Goal: Information Seeking & Learning: Learn about a topic

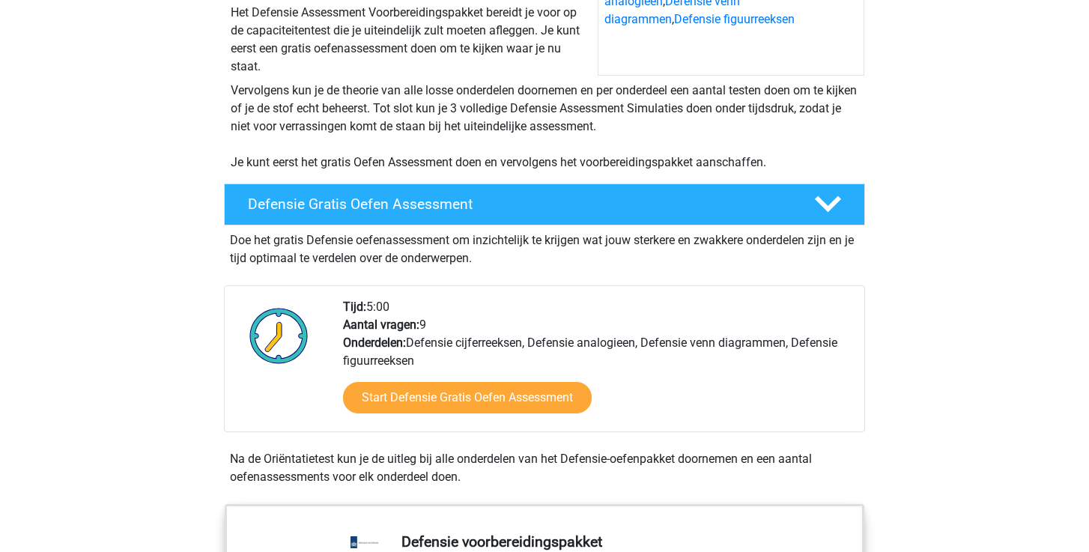
scroll to position [246, 0]
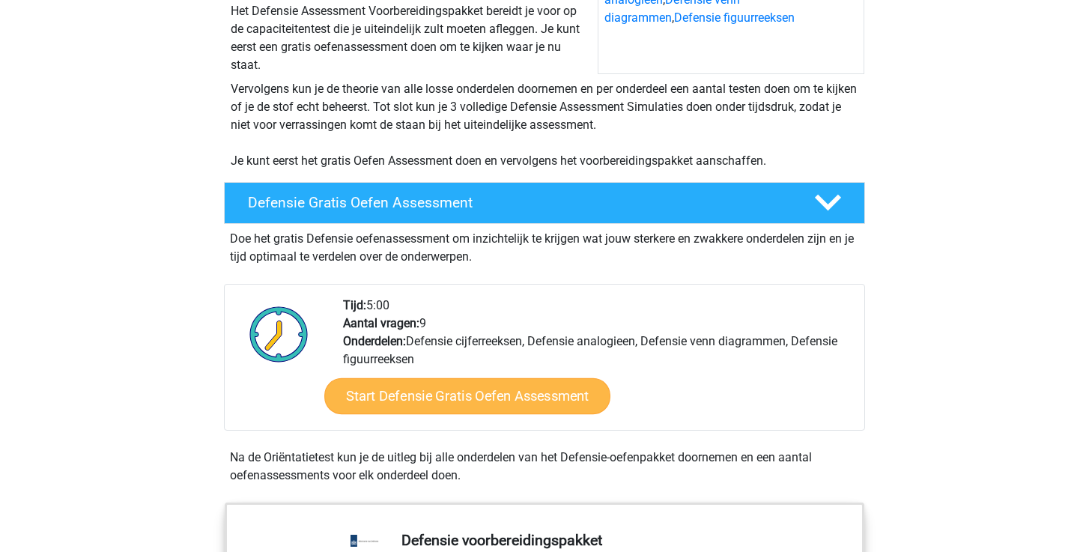
click at [391, 399] on link "Start Defensie Gratis Oefen Assessment" at bounding box center [467, 396] width 286 height 36
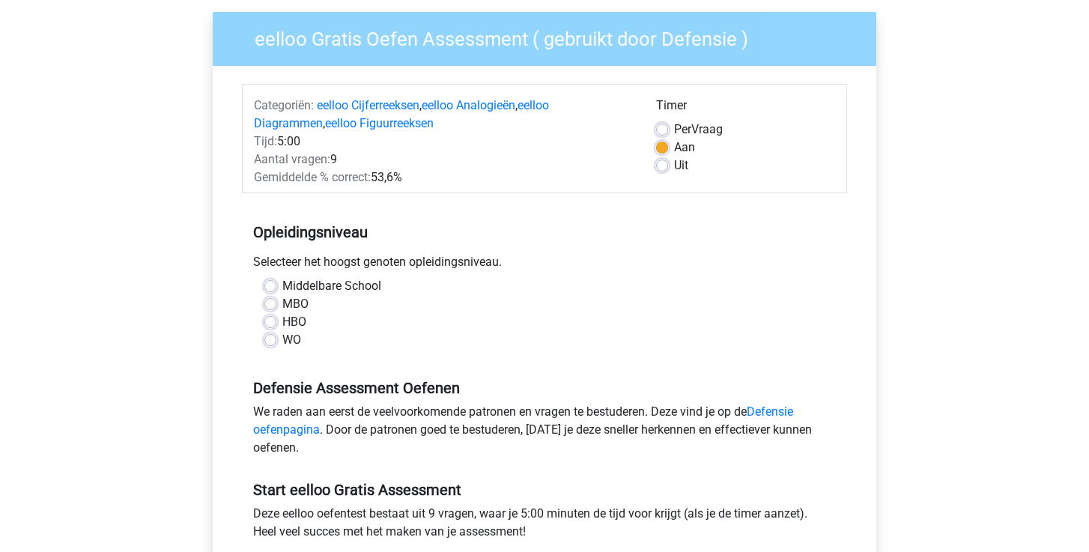
scroll to position [113, 0]
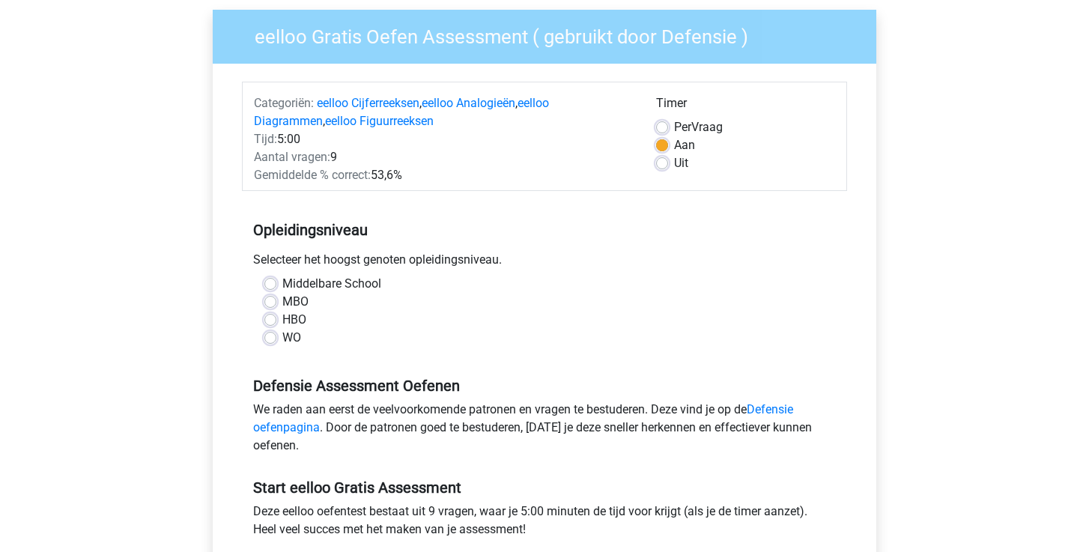
click at [271, 291] on div "Middelbare School" at bounding box center [544, 284] width 560 height 18
click at [282, 282] on label "Middelbare School" at bounding box center [331, 284] width 99 height 18
click at [275, 282] on input "Middelbare School" at bounding box center [270, 282] width 12 height 15
radio input "true"
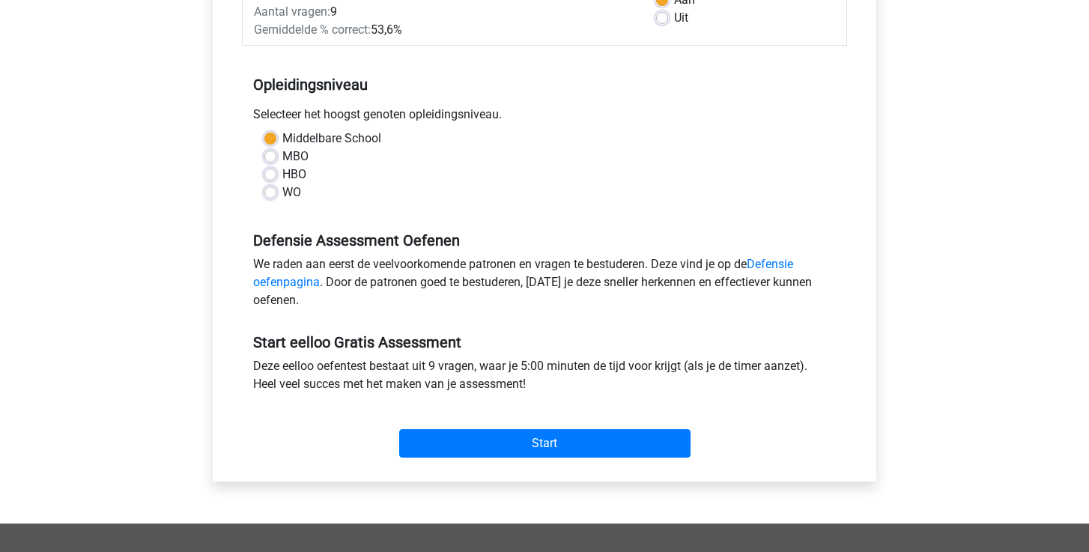
scroll to position [264, 0]
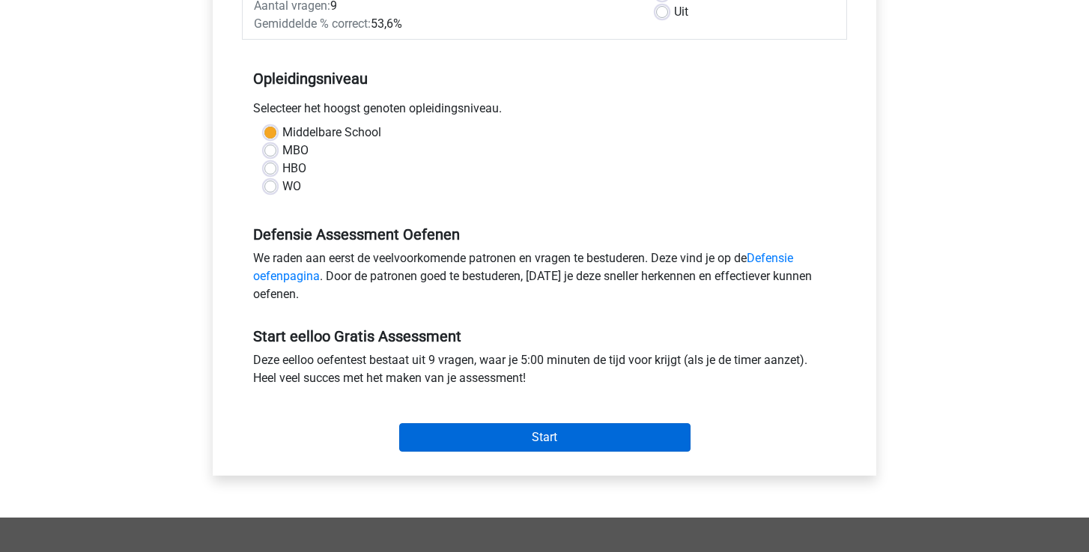
click at [458, 431] on input "Start" at bounding box center [544, 437] width 291 height 28
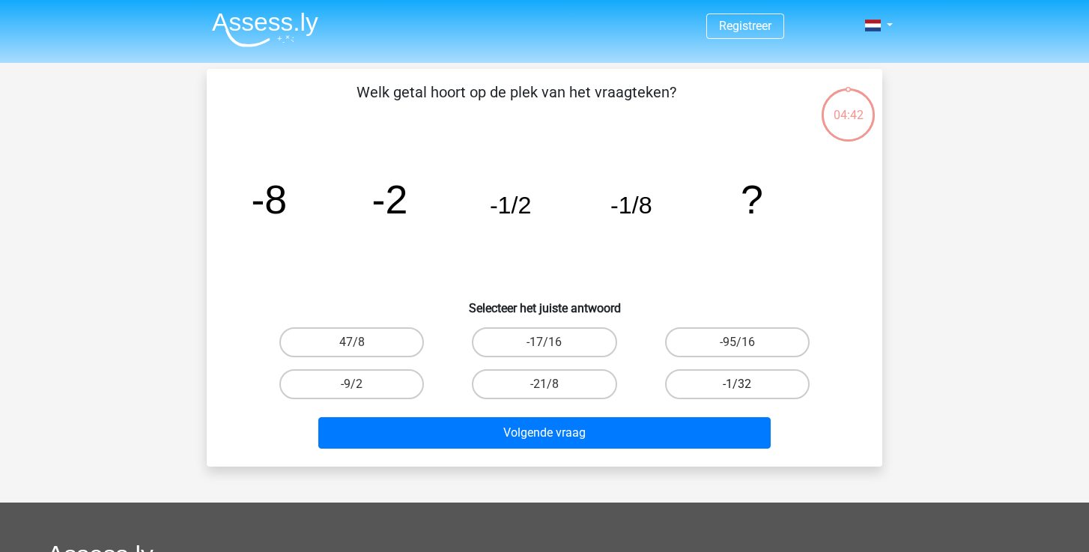
click at [768, 386] on label "-1/32" at bounding box center [737, 384] width 145 height 30
click at [747, 386] on input "-1/32" at bounding box center [742, 389] width 10 height 10
radio input "true"
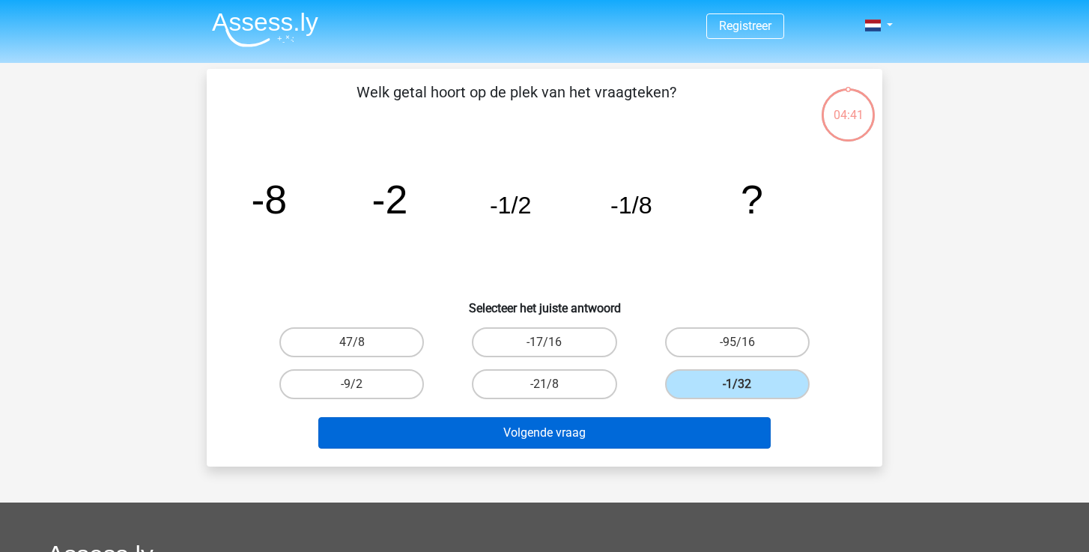
click at [666, 429] on button "Volgende vraag" at bounding box center [544, 432] width 453 height 31
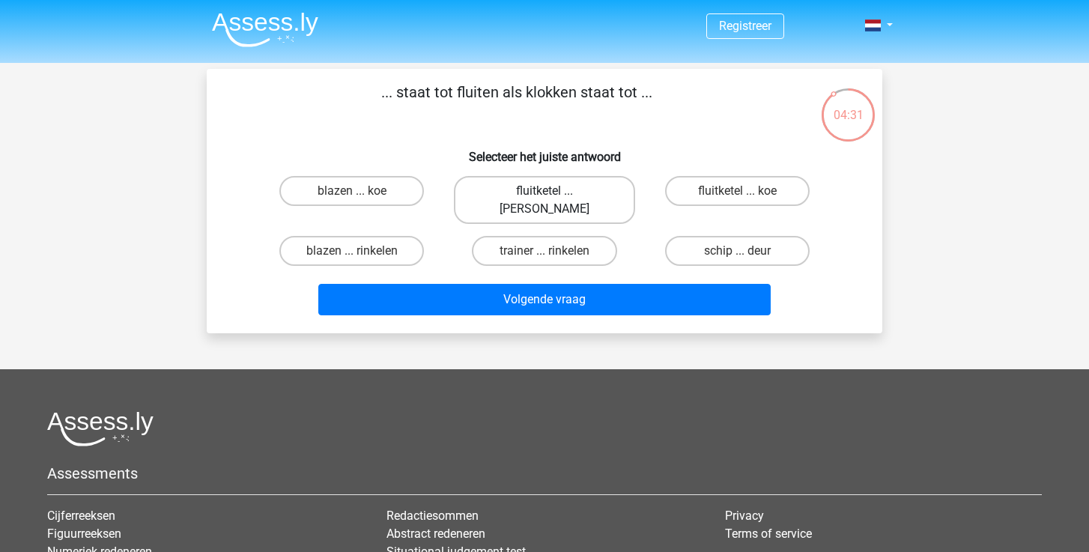
click at [571, 182] on label "fluitketel ... luiden" at bounding box center [544, 200] width 180 height 48
click at [554, 191] on input "fluitketel ... luiden" at bounding box center [549, 196] width 10 height 10
radio input "true"
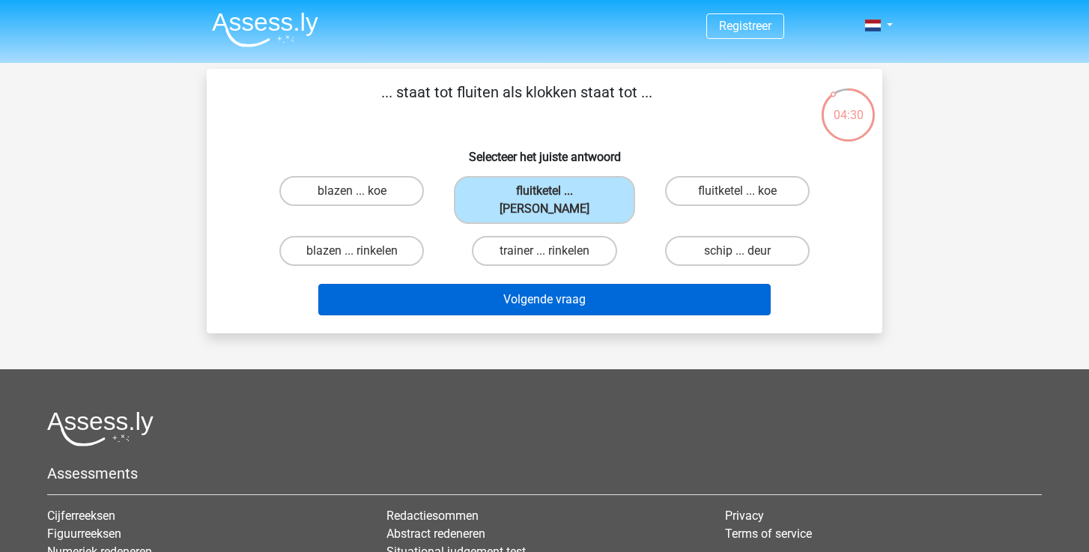
click at [581, 284] on button "Volgende vraag" at bounding box center [544, 299] width 453 height 31
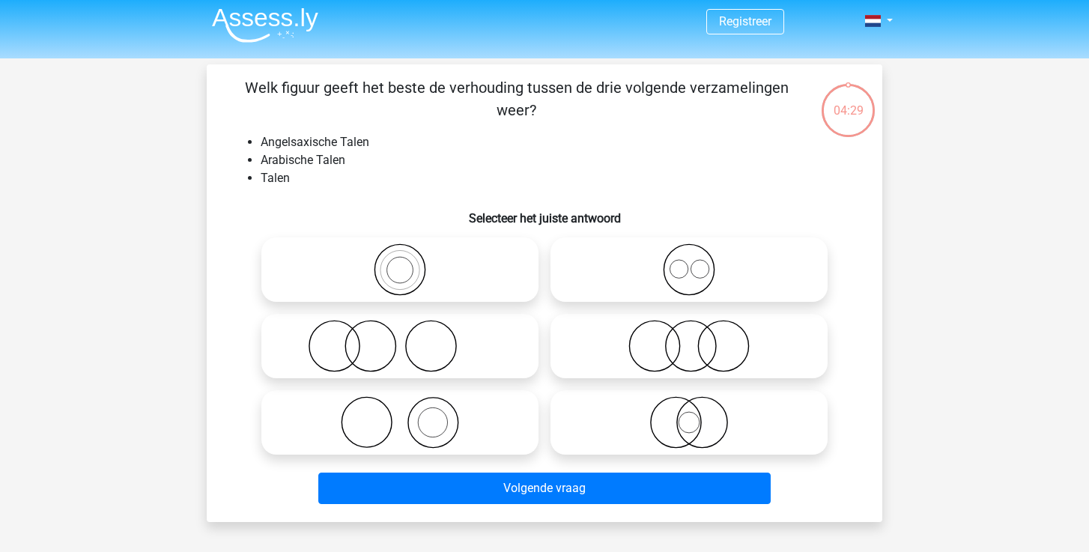
scroll to position [1, 0]
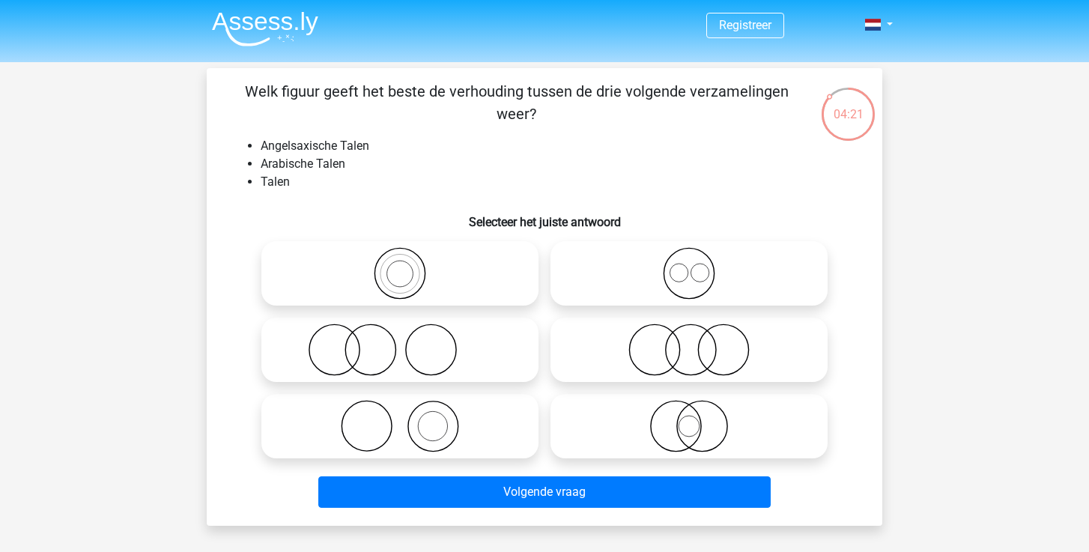
click at [694, 273] on icon at bounding box center [688, 273] width 265 height 52
click at [694, 266] on input "radio" at bounding box center [694, 261] width 10 height 10
radio input "true"
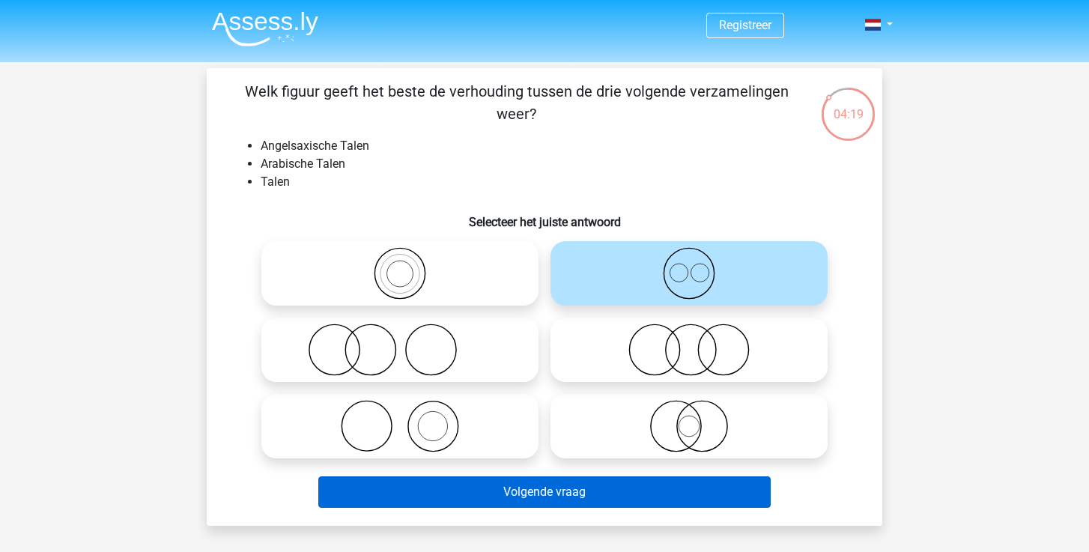
click at [520, 494] on button "Volgende vraag" at bounding box center [544, 491] width 453 height 31
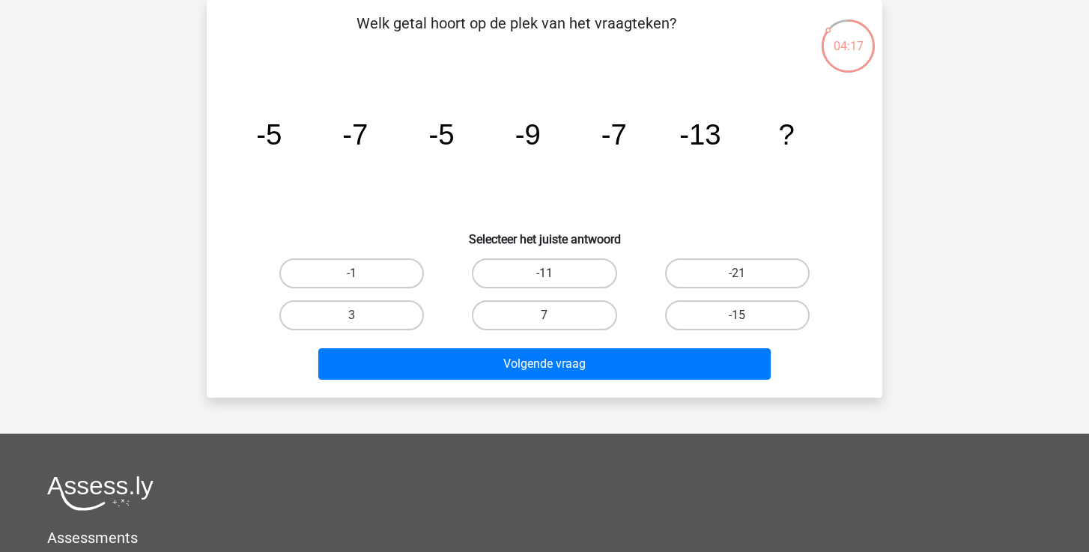
scroll to position [31, 0]
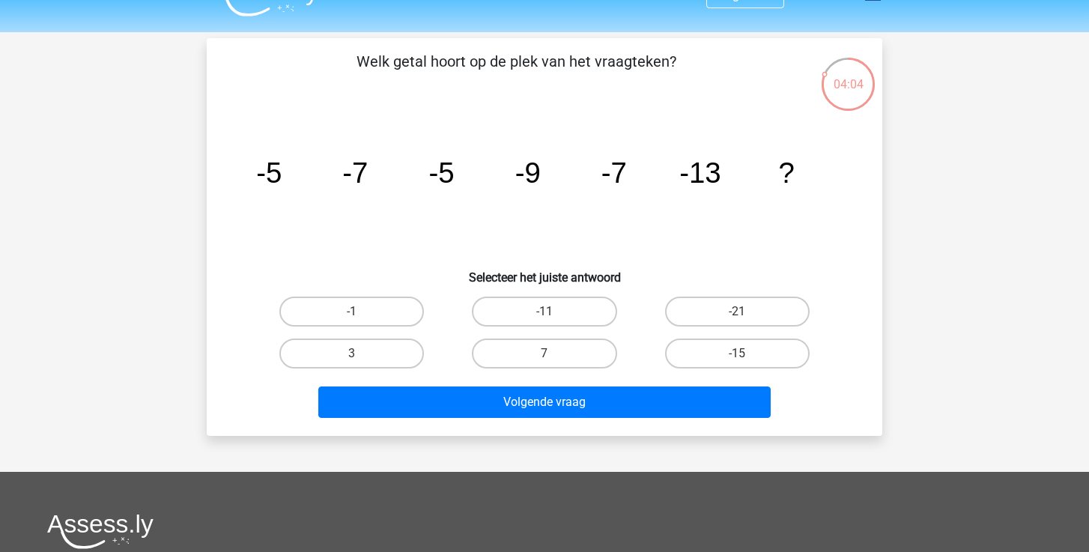
click at [547, 359] on input "7" at bounding box center [549, 358] width 10 height 10
radio input "true"
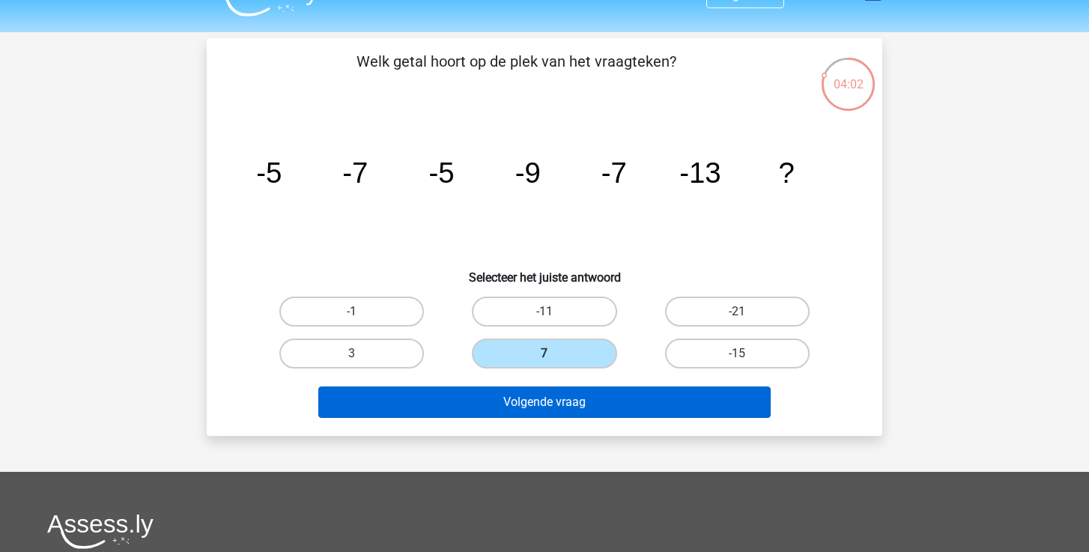
click at [531, 410] on button "Volgende vraag" at bounding box center [544, 401] width 453 height 31
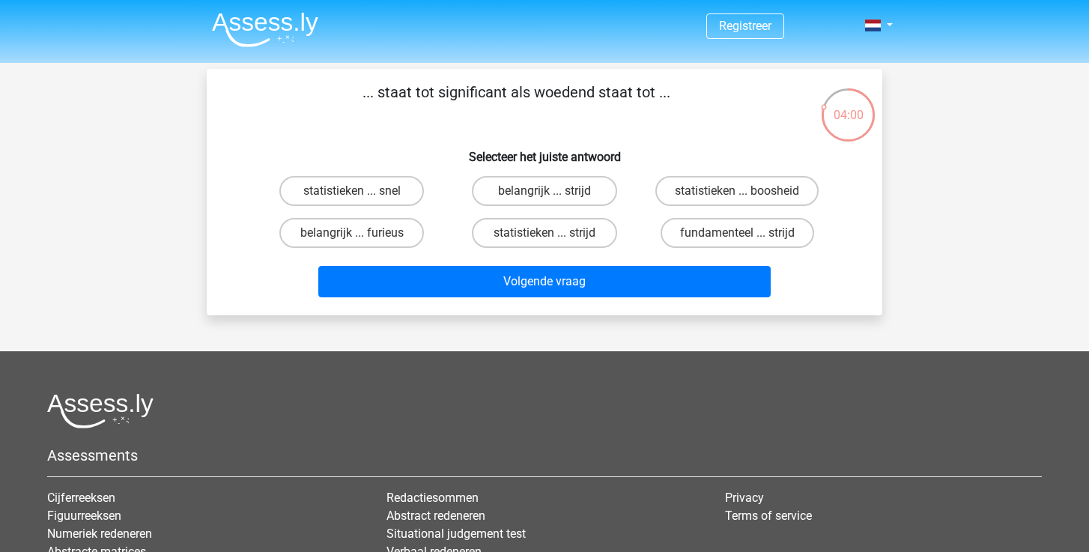
scroll to position [0, 0]
click at [693, 194] on label "statistieken ... boosheid" at bounding box center [736, 191] width 163 height 30
click at [737, 194] on input "statistieken ... boosheid" at bounding box center [742, 196] width 10 height 10
radio input "true"
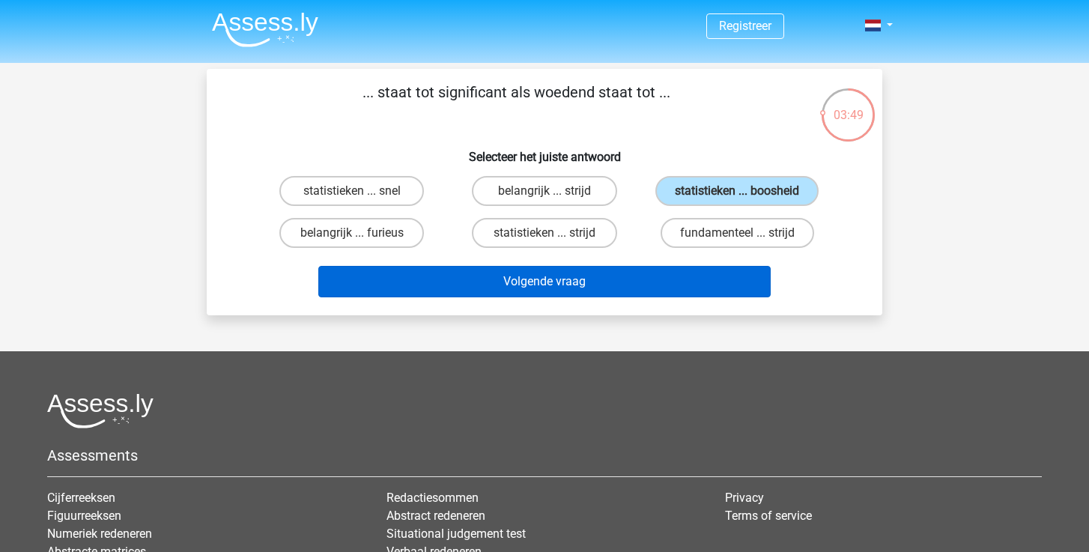
click at [587, 297] on button "Volgende vraag" at bounding box center [544, 281] width 453 height 31
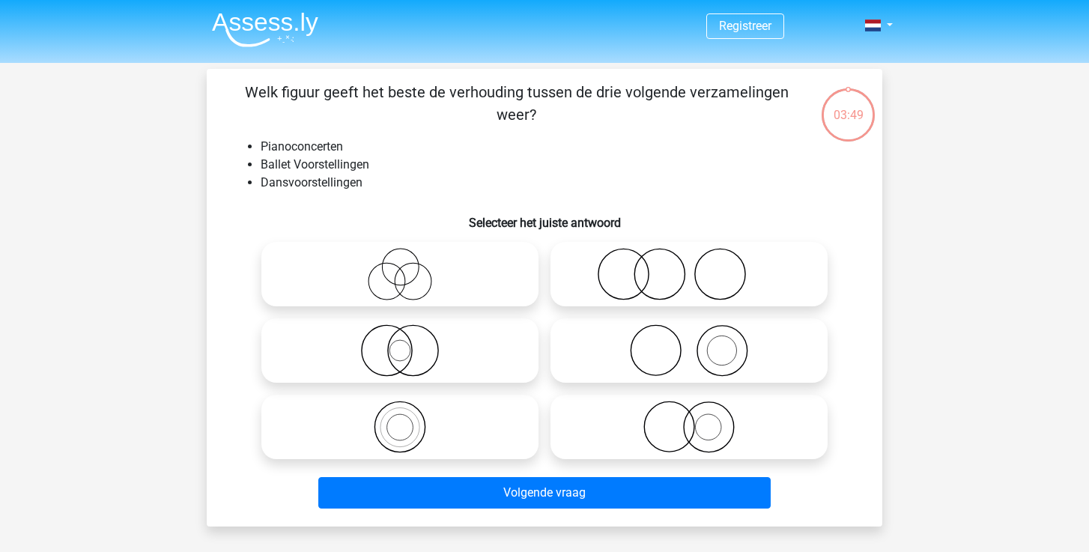
scroll to position [69, 0]
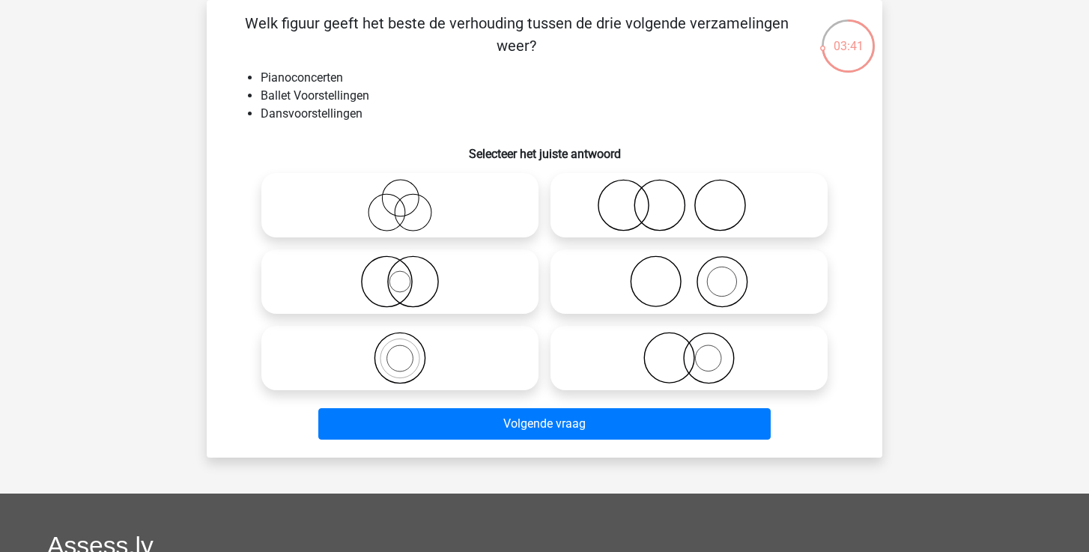
click at [416, 200] on icon at bounding box center [399, 205] width 265 height 52
click at [410, 198] on input "radio" at bounding box center [405, 193] width 10 height 10
radio input "true"
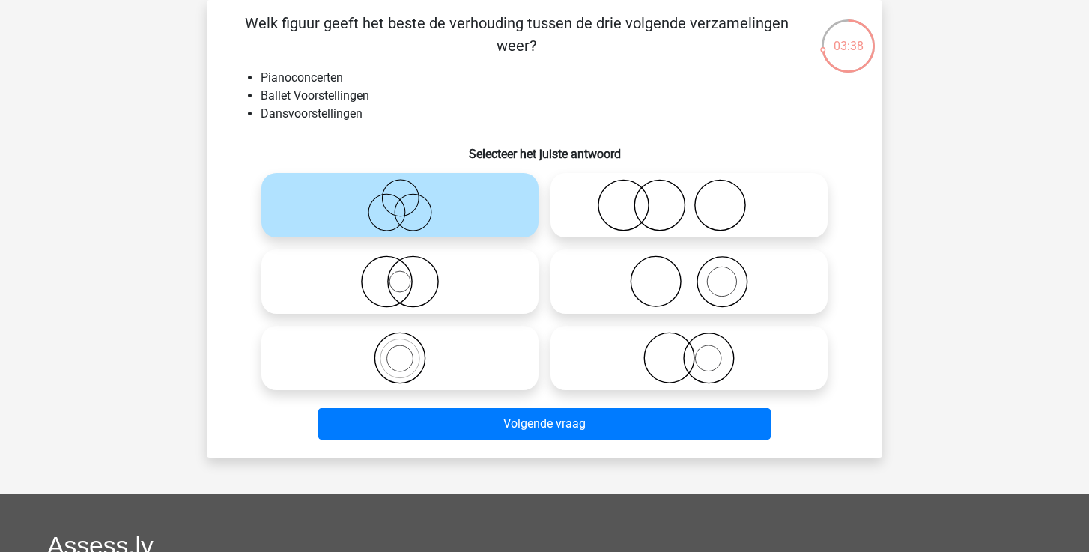
click at [658, 349] on icon at bounding box center [688, 358] width 265 height 52
click at [689, 349] on input "radio" at bounding box center [694, 346] width 10 height 10
radio input "true"
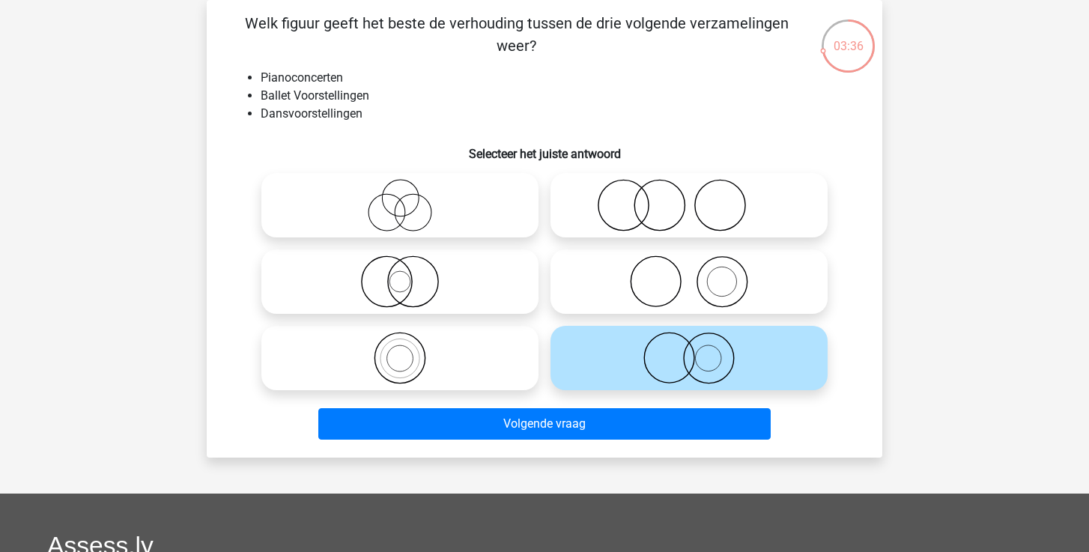
click at [694, 186] on icon at bounding box center [688, 205] width 265 height 52
click at [694, 188] on input "radio" at bounding box center [694, 193] width 10 height 10
radio input "true"
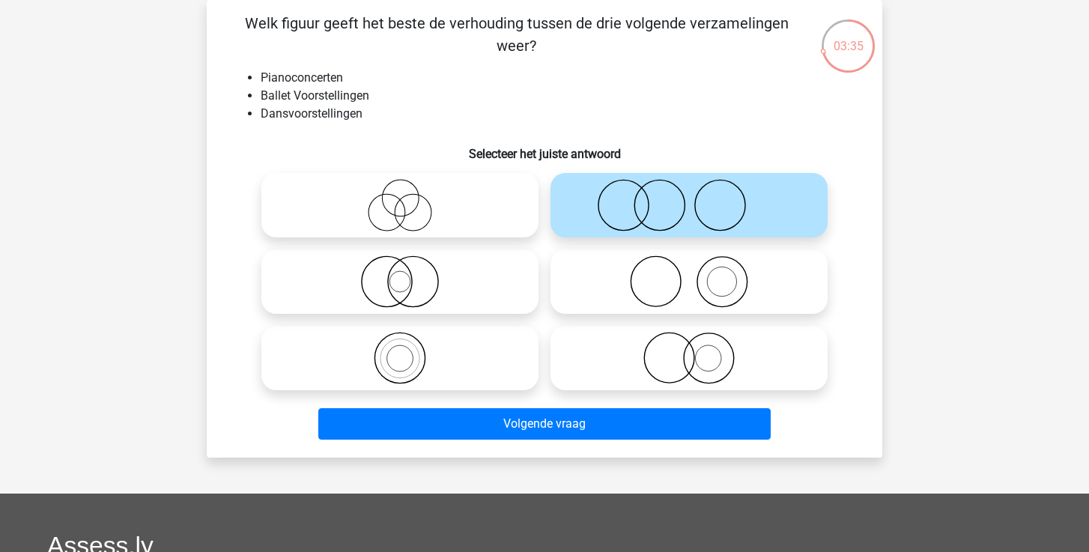
click at [652, 354] on icon at bounding box center [688, 358] width 265 height 52
click at [689, 350] on input "radio" at bounding box center [694, 346] width 10 height 10
radio input "true"
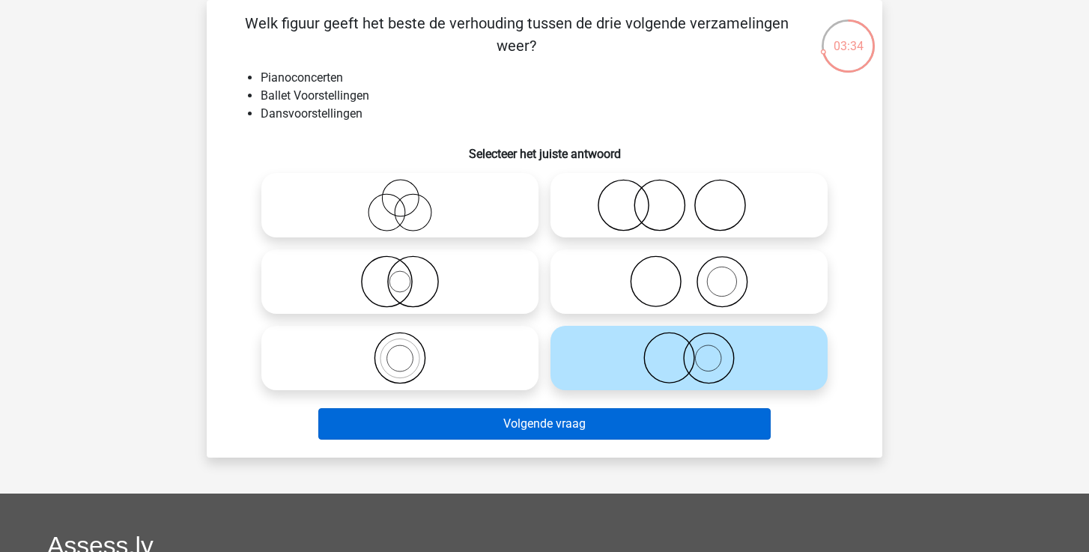
click at [598, 421] on button "Volgende vraag" at bounding box center [544, 423] width 453 height 31
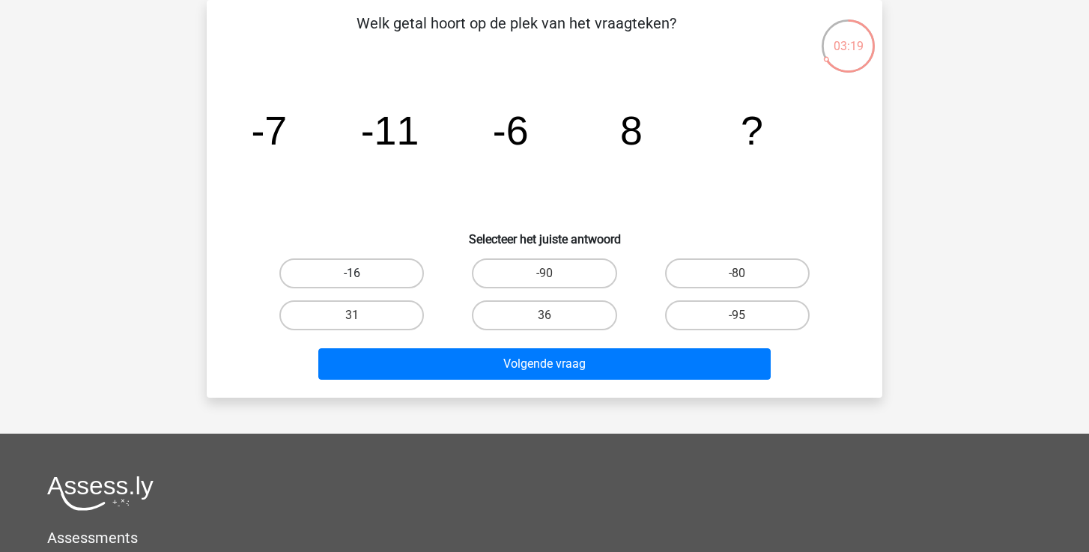
click at [373, 274] on label "-16" at bounding box center [351, 273] width 145 height 30
click at [362, 274] on input "-16" at bounding box center [357, 278] width 10 height 10
radio input "true"
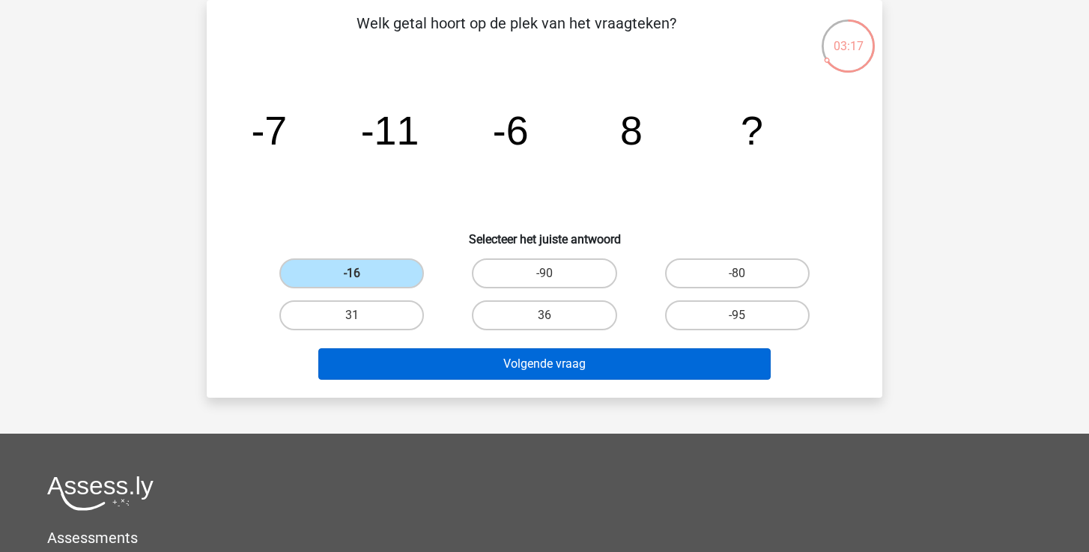
click at [476, 362] on button "Volgende vraag" at bounding box center [544, 363] width 453 height 31
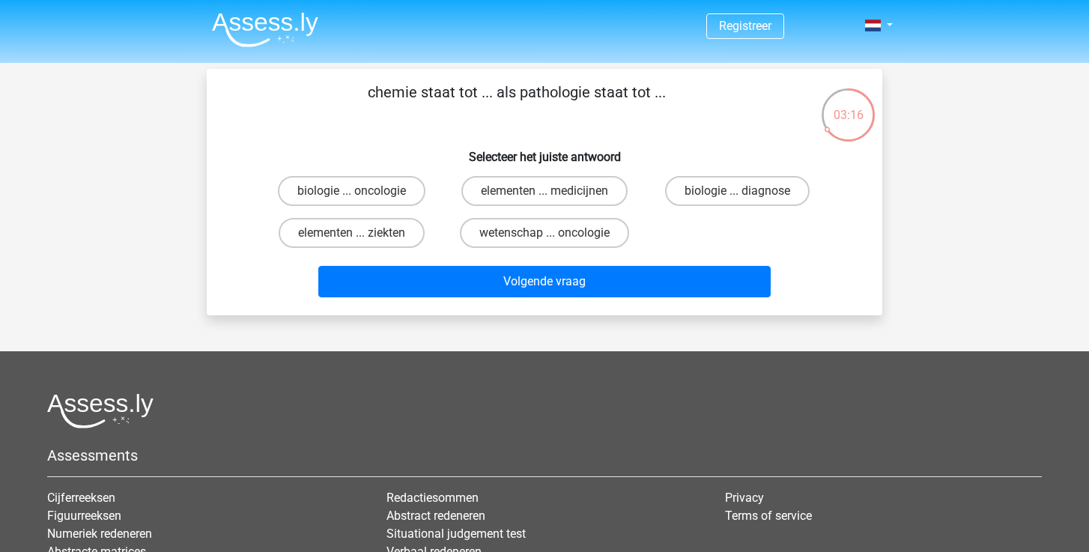
scroll to position [0, 0]
click at [389, 239] on label "elementen ... ziekten" at bounding box center [352, 233] width 146 height 30
click at [362, 239] on input "elementen ... ziekten" at bounding box center [357, 238] width 10 height 10
radio input "true"
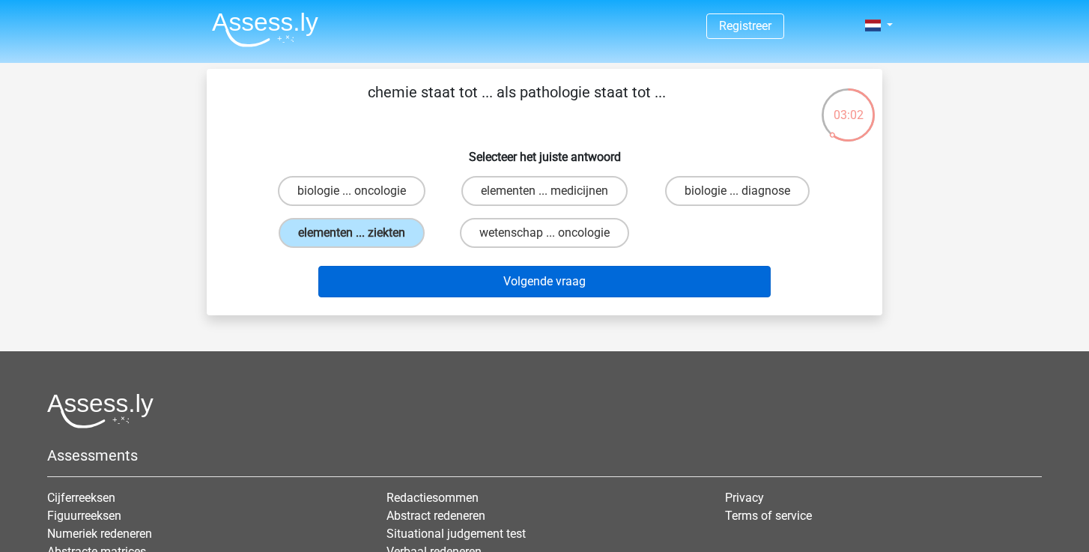
click at [428, 281] on button "Volgende vraag" at bounding box center [544, 281] width 453 height 31
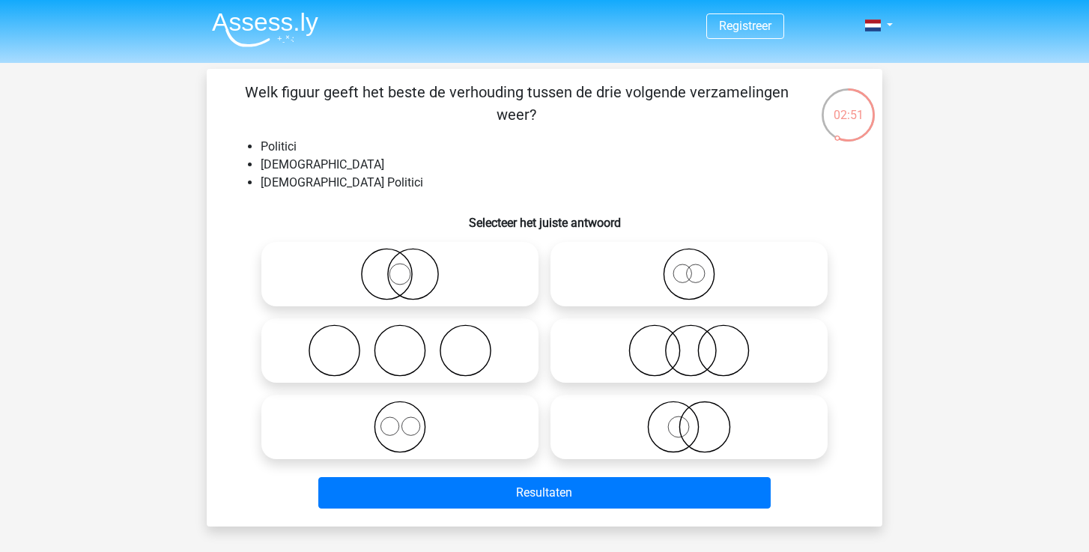
click at [424, 276] on icon at bounding box center [399, 274] width 265 height 52
click at [410, 267] on input "radio" at bounding box center [405, 262] width 10 height 10
radio input "true"
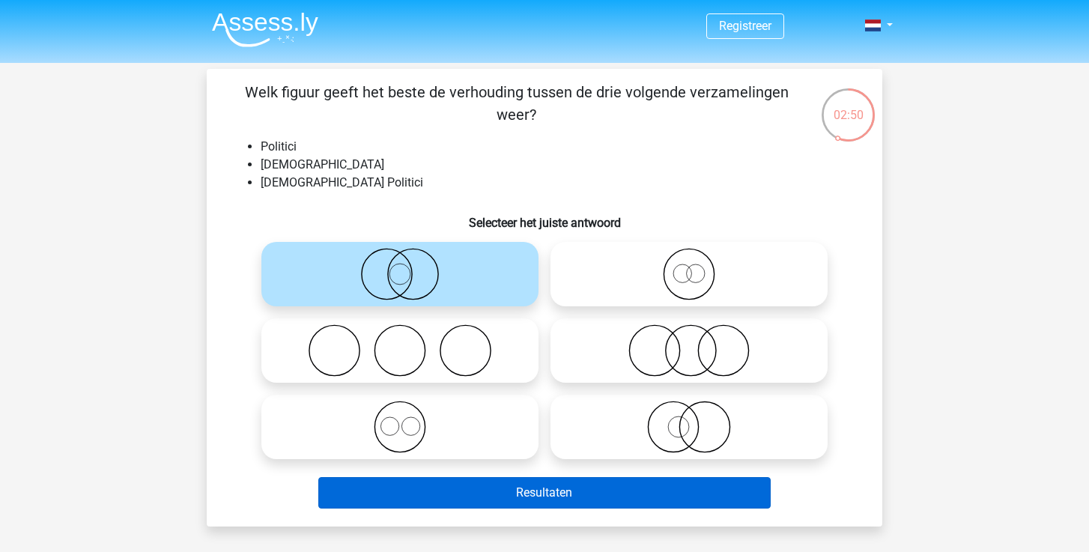
click at [519, 500] on button "Resultaten" at bounding box center [544, 492] width 453 height 31
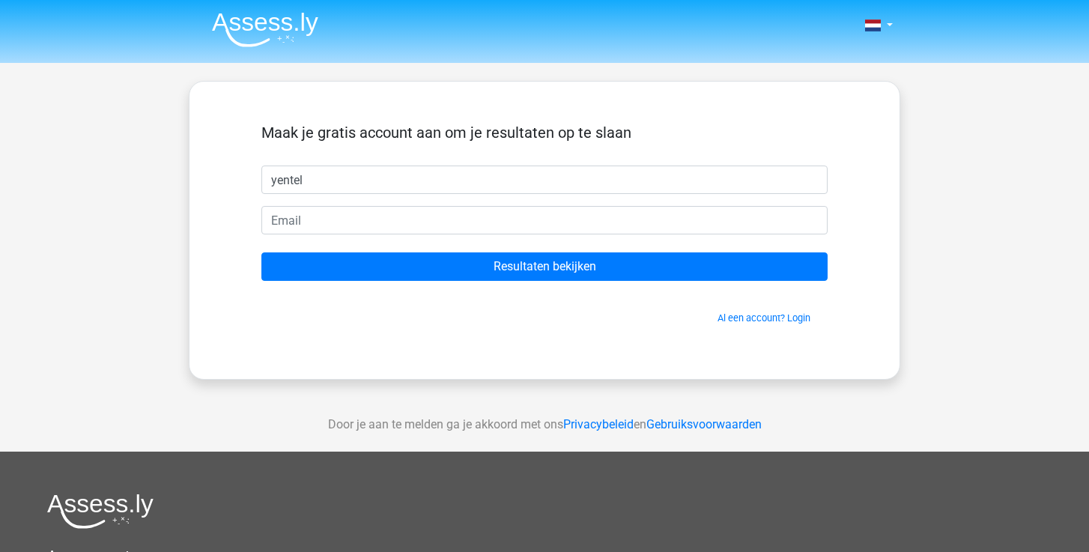
type input "yentel"
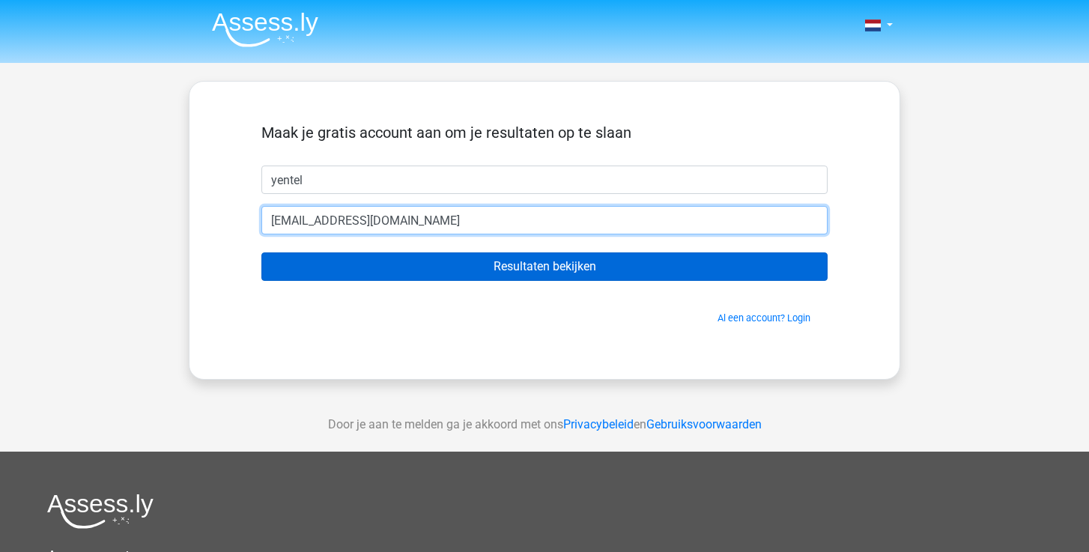
type input "[EMAIL_ADDRESS][DOMAIN_NAME]"
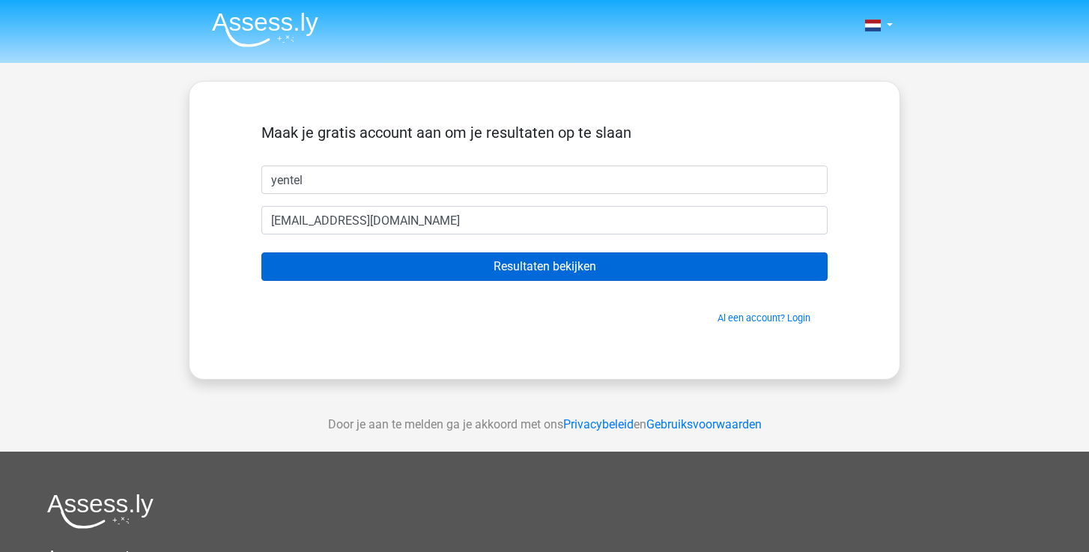
click at [614, 273] on input "Resultaten bekijken" at bounding box center [544, 266] width 566 height 28
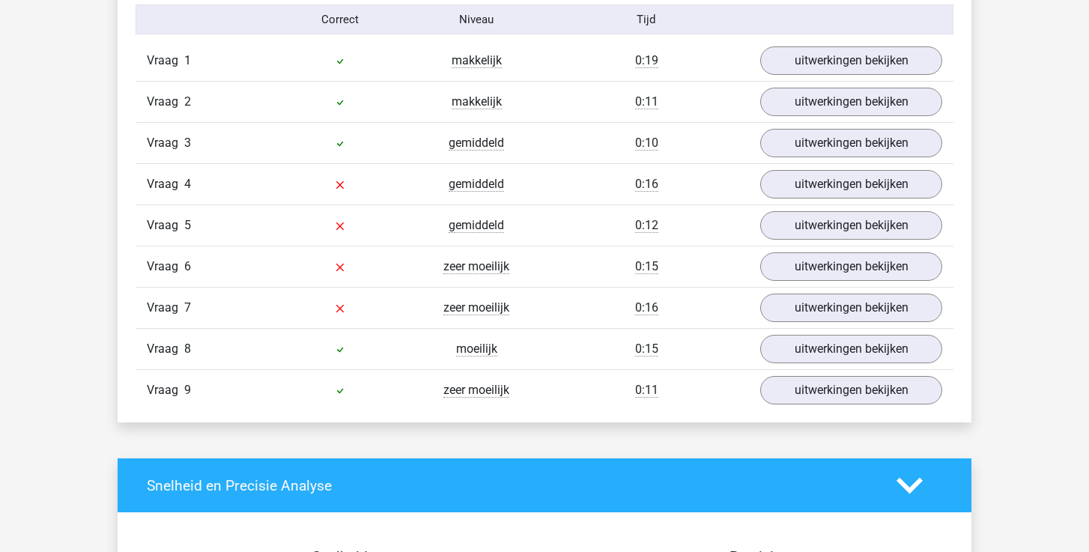
scroll to position [1668, 0]
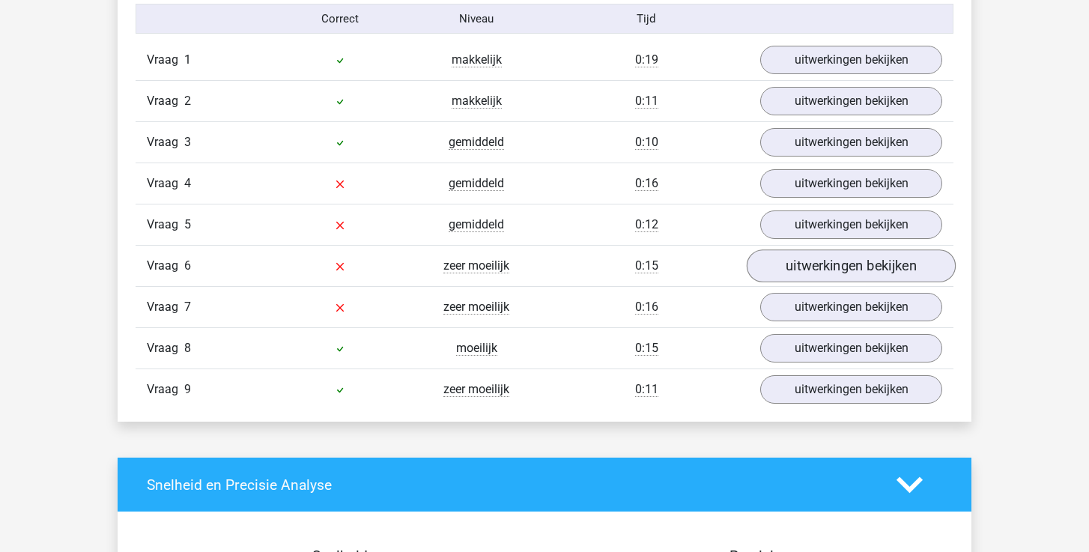
click at [809, 277] on link "uitwerkingen bekijken" at bounding box center [851, 266] width 209 height 33
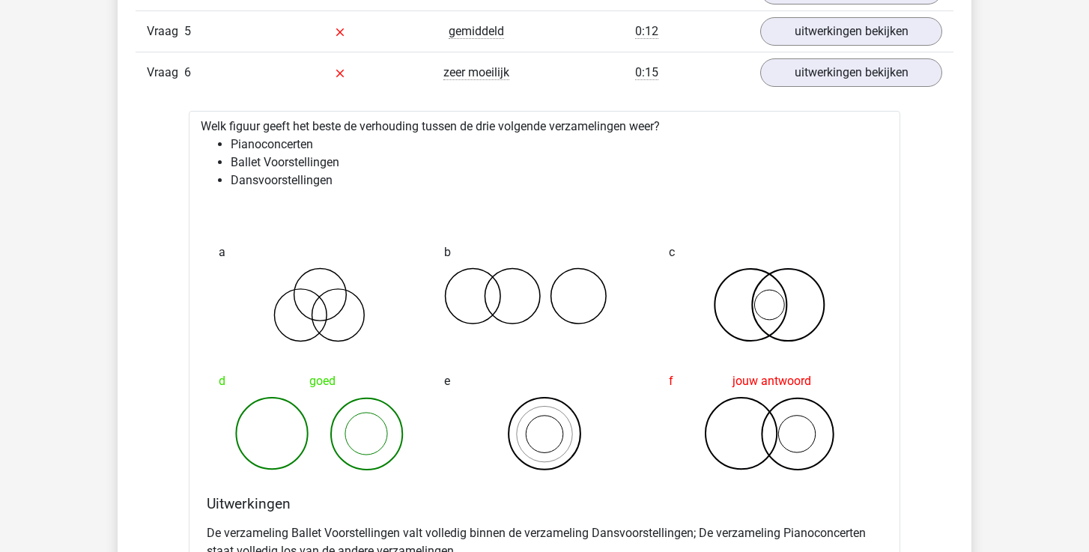
scroll to position [1845, 0]
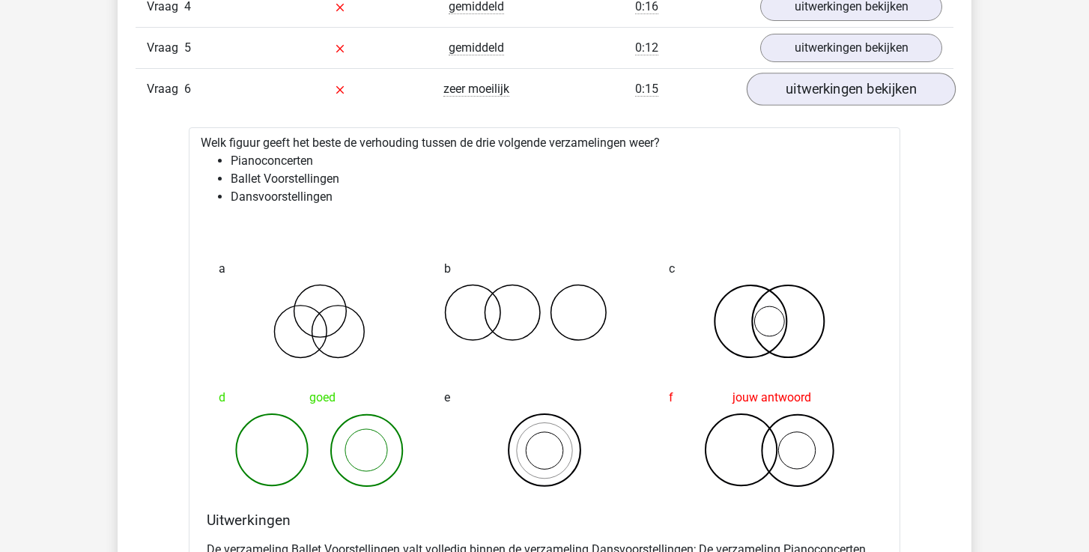
click at [843, 94] on link "uitwerkingen bekijken" at bounding box center [851, 89] width 209 height 33
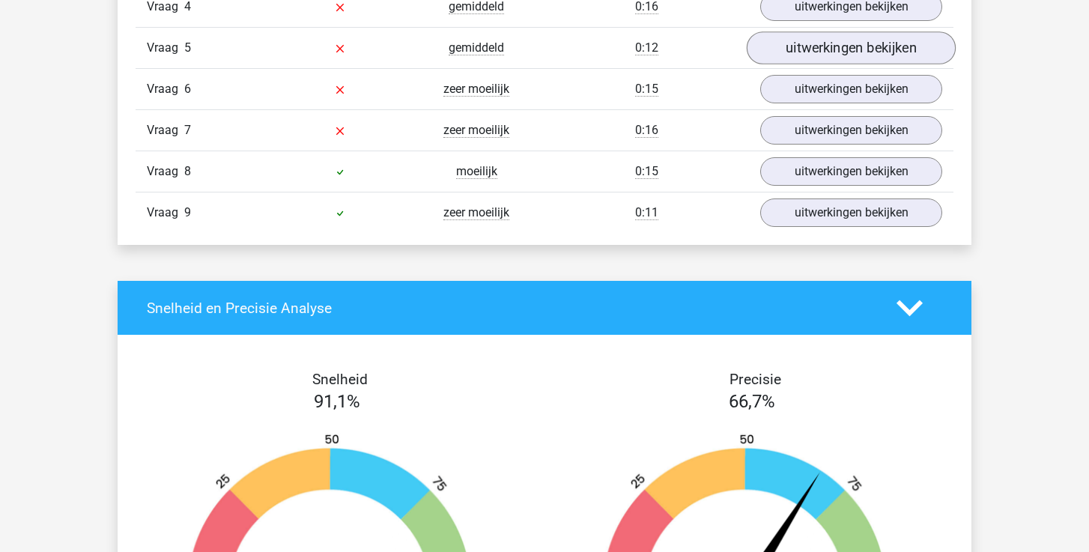
click at [841, 49] on link "uitwerkingen bekijken" at bounding box center [851, 48] width 209 height 33
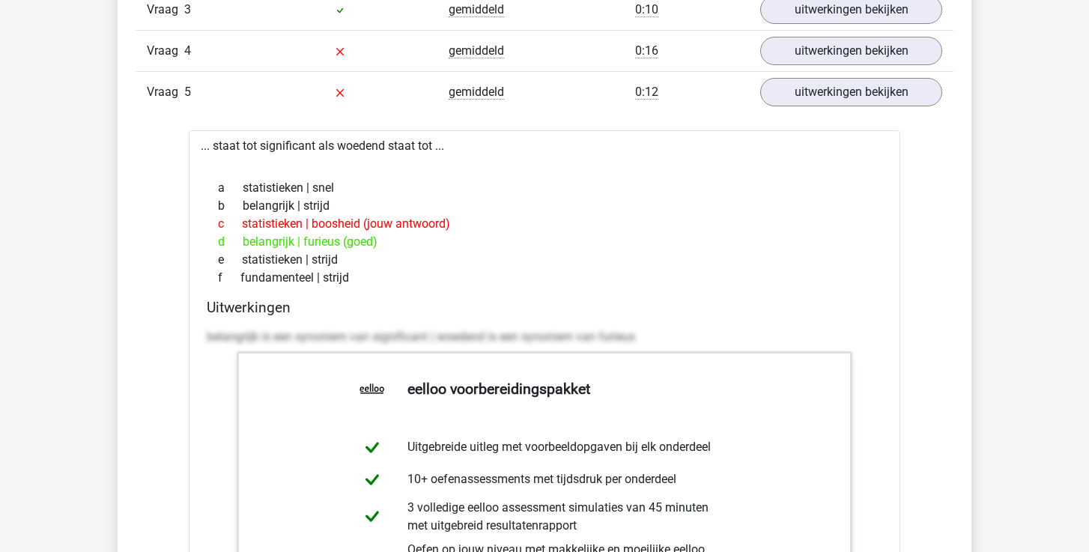
scroll to position [1796, 0]
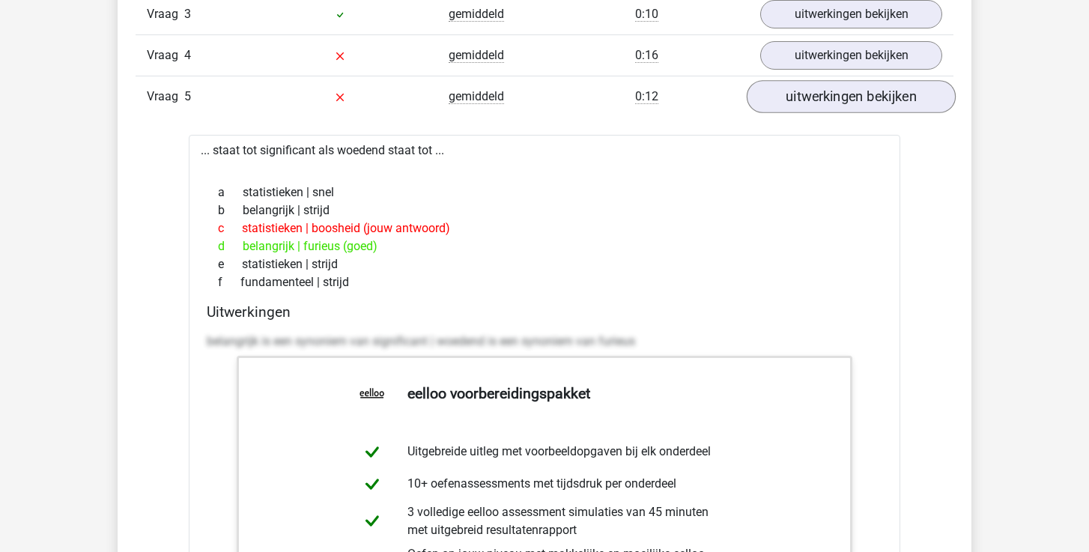
click at [831, 100] on link "uitwerkingen bekijken" at bounding box center [851, 97] width 209 height 33
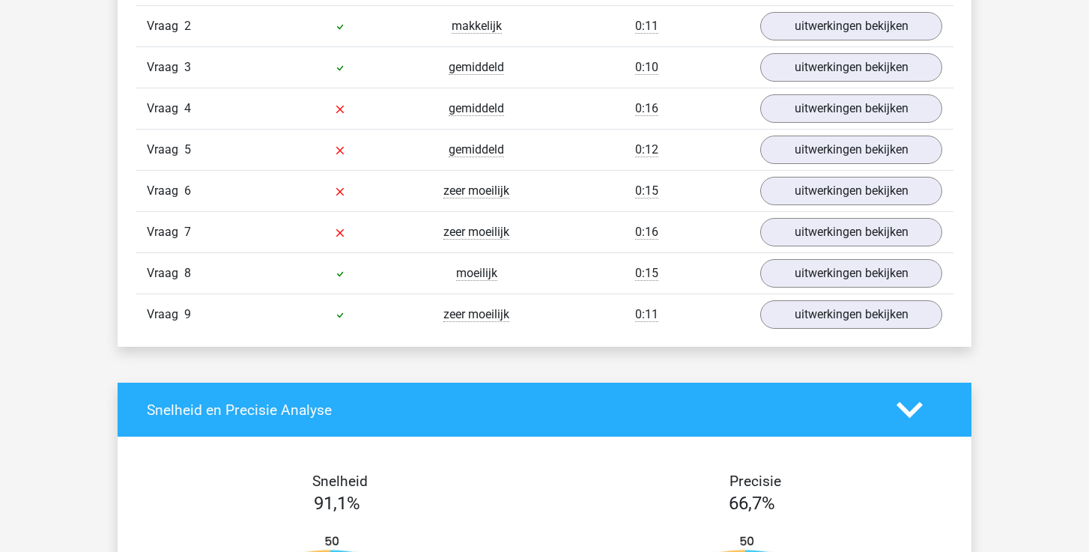
scroll to position [1742, 0]
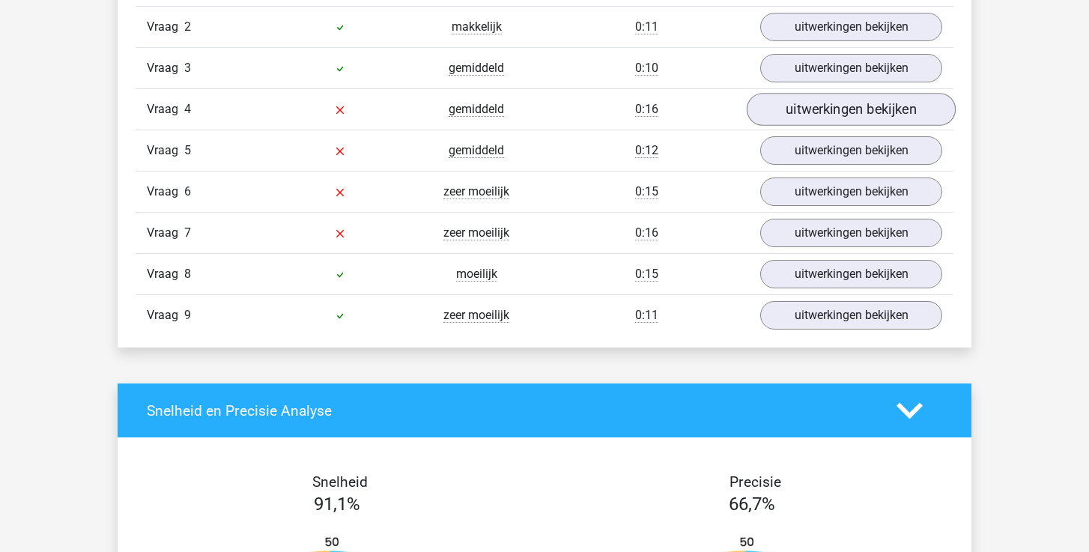
click at [860, 115] on link "uitwerkingen bekijken" at bounding box center [851, 110] width 209 height 33
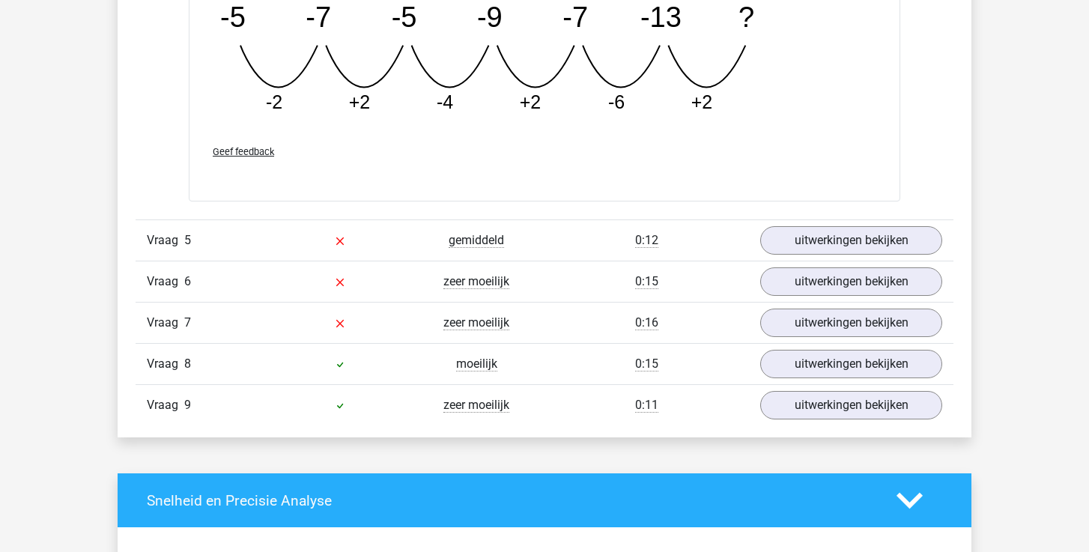
scroll to position [2349, 0]
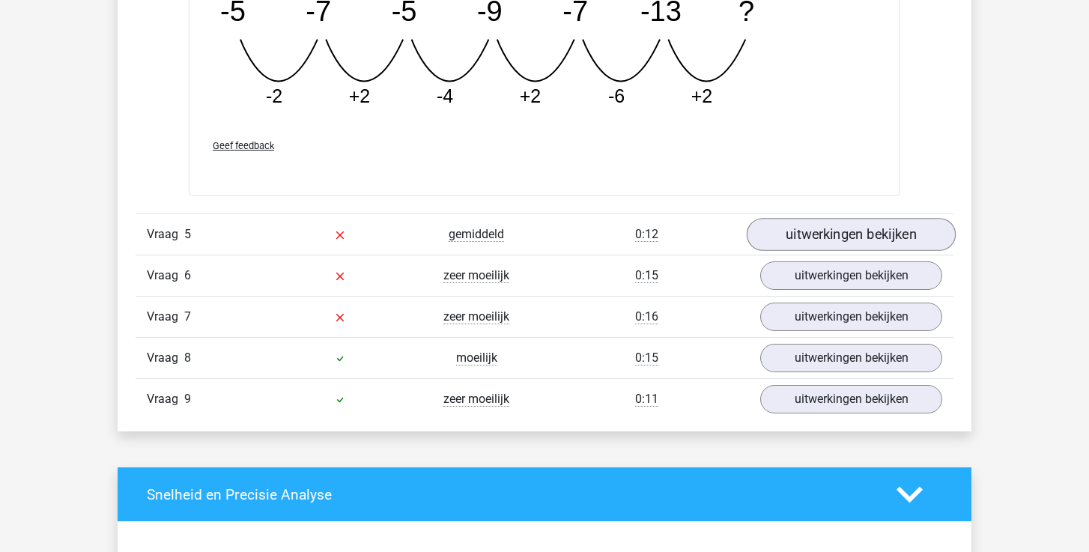
click at [830, 221] on link "uitwerkingen bekijken" at bounding box center [851, 234] width 209 height 33
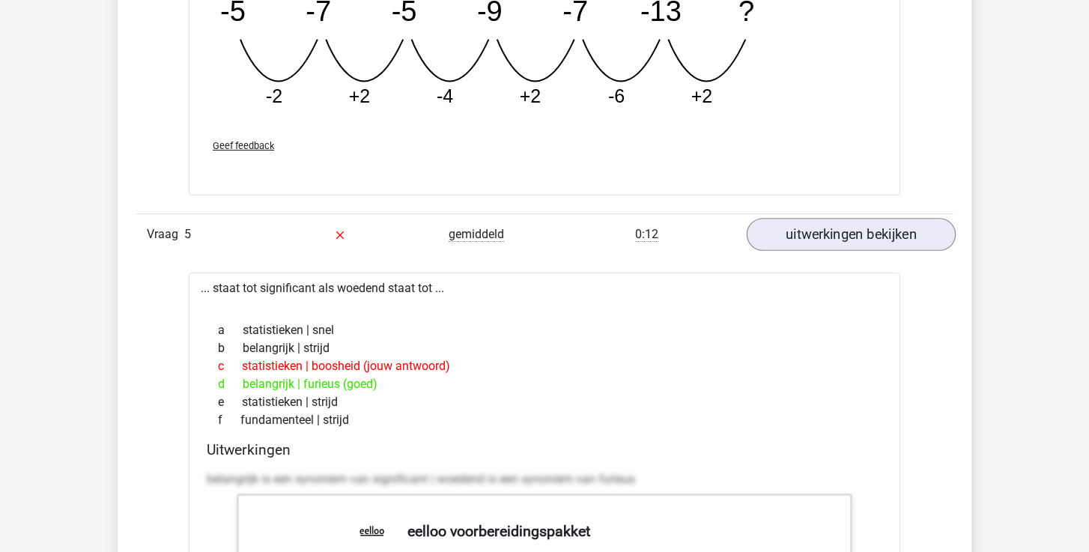
click at [829, 230] on link "uitwerkingen bekijken" at bounding box center [851, 234] width 209 height 33
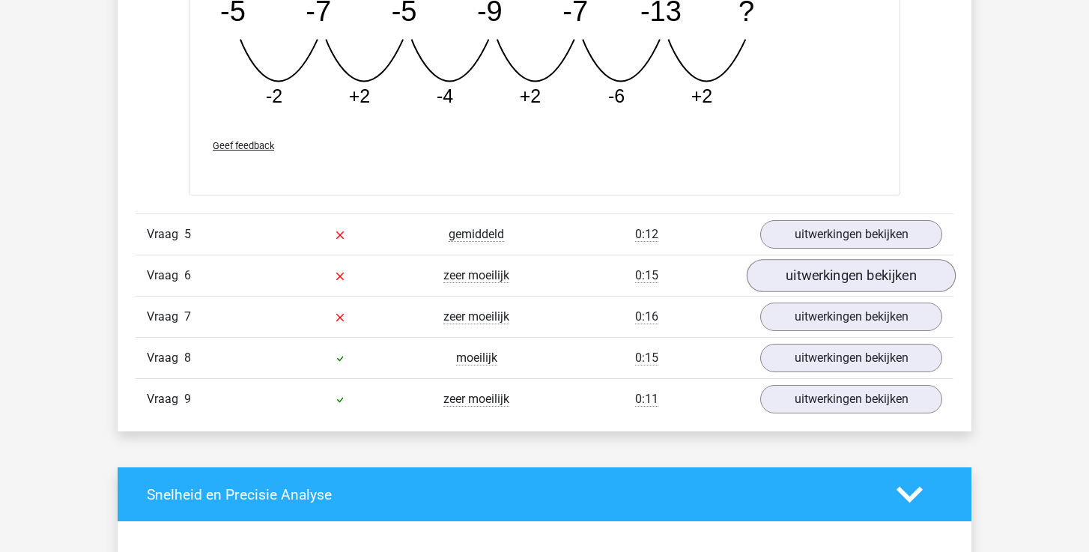
click at [820, 285] on link "uitwerkingen bekijken" at bounding box center [851, 275] width 209 height 33
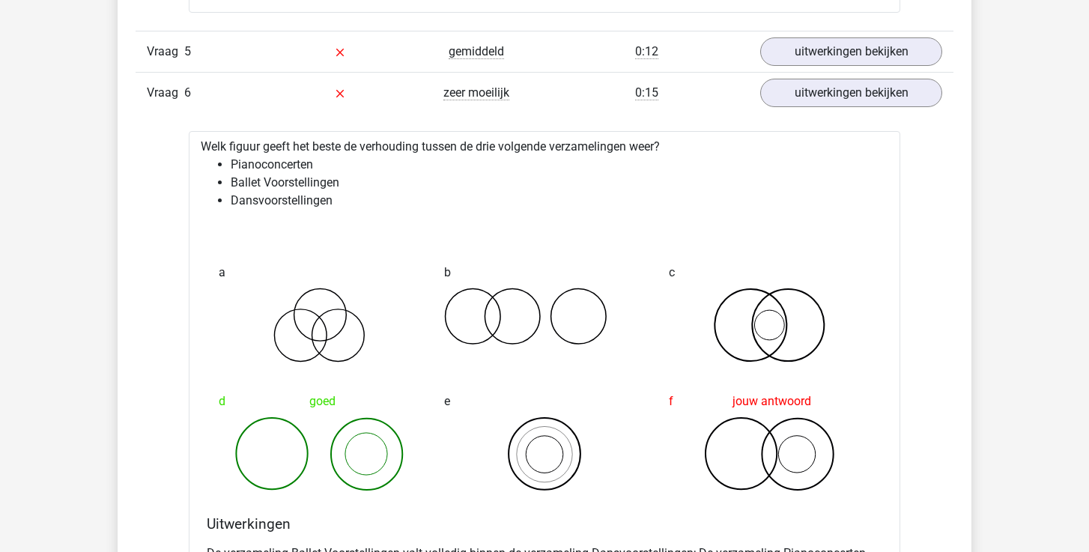
scroll to position [2540, 0]
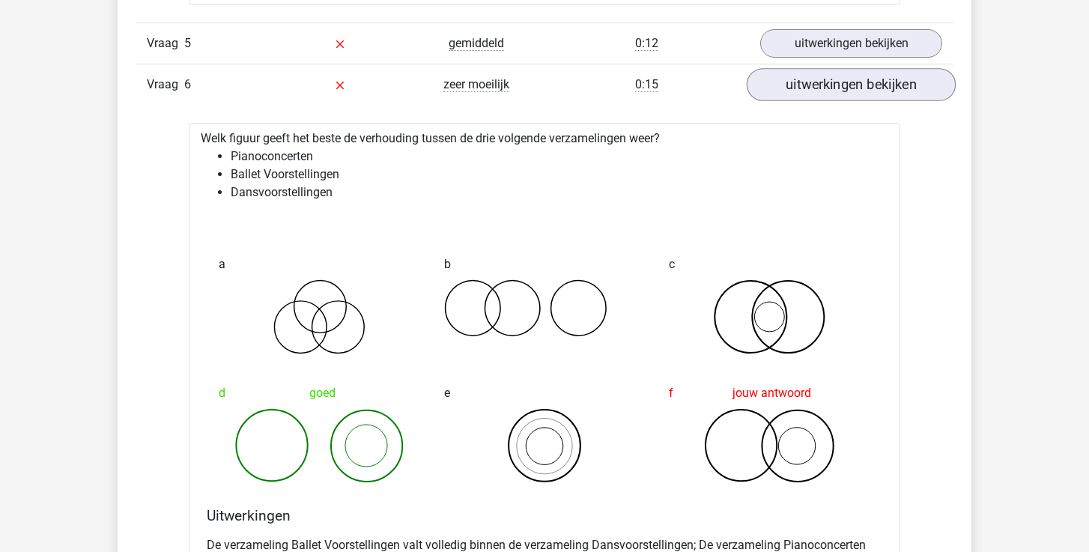
click at [916, 91] on link "uitwerkingen bekijken" at bounding box center [851, 84] width 209 height 33
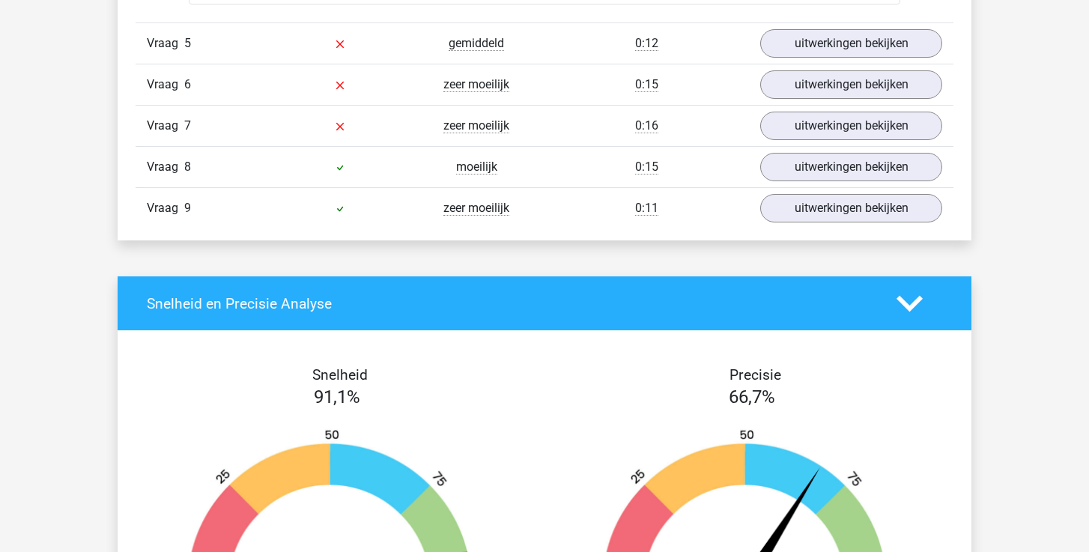
click at [858, 144] on div "Vraag 7 zeer moeilijk 0:16 uitwerkingen bekijken" at bounding box center [545, 125] width 818 height 41
click at [858, 139] on link "uitwerkingen bekijken" at bounding box center [851, 125] width 209 height 33
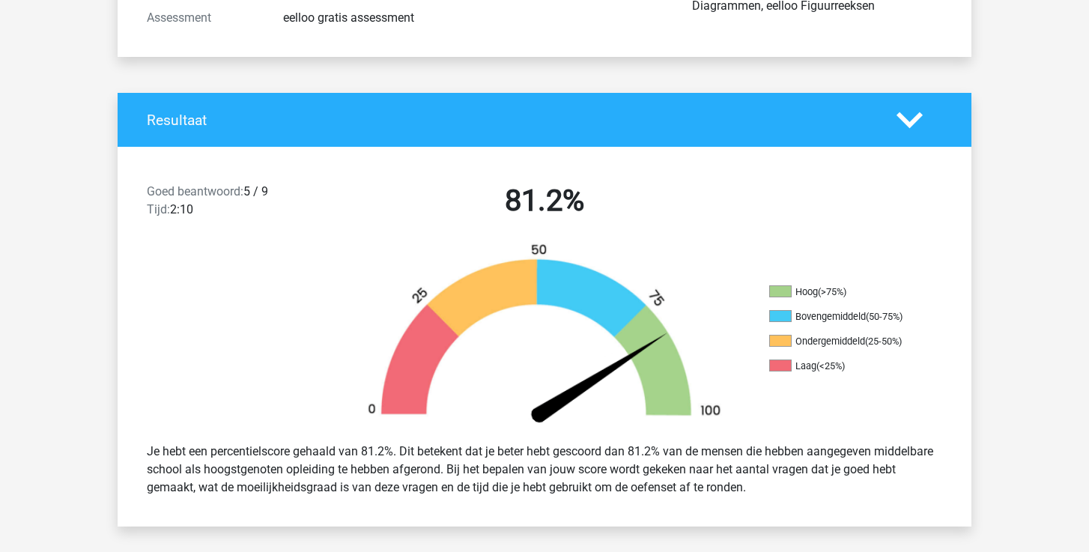
scroll to position [238, 0]
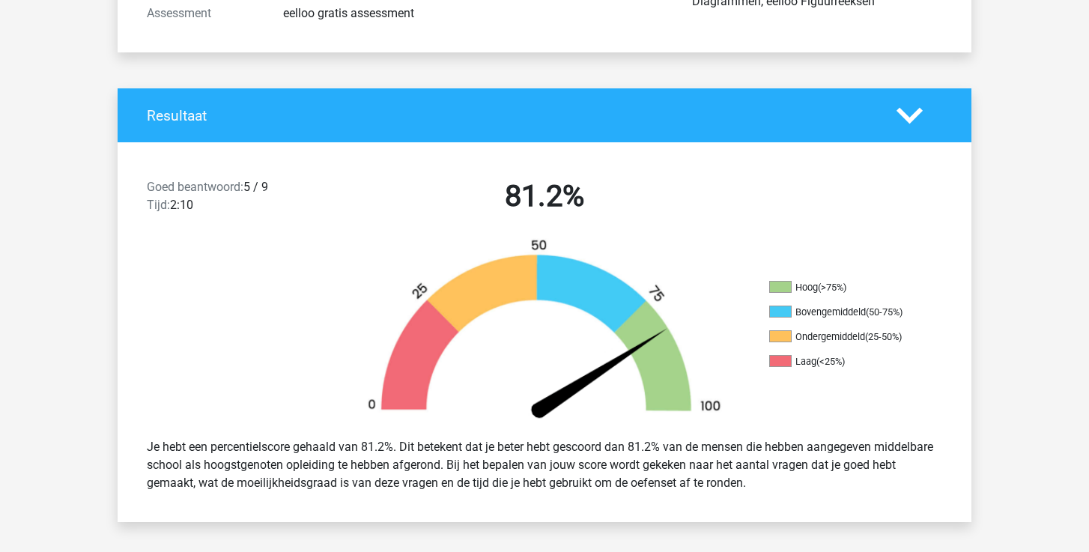
drag, startPoint x: 776, startPoint y: 281, endPoint x: 852, endPoint y: 281, distance: 76.4
click at [852, 281] on li "Hoog (>75%)" at bounding box center [844, 287] width 150 height 13
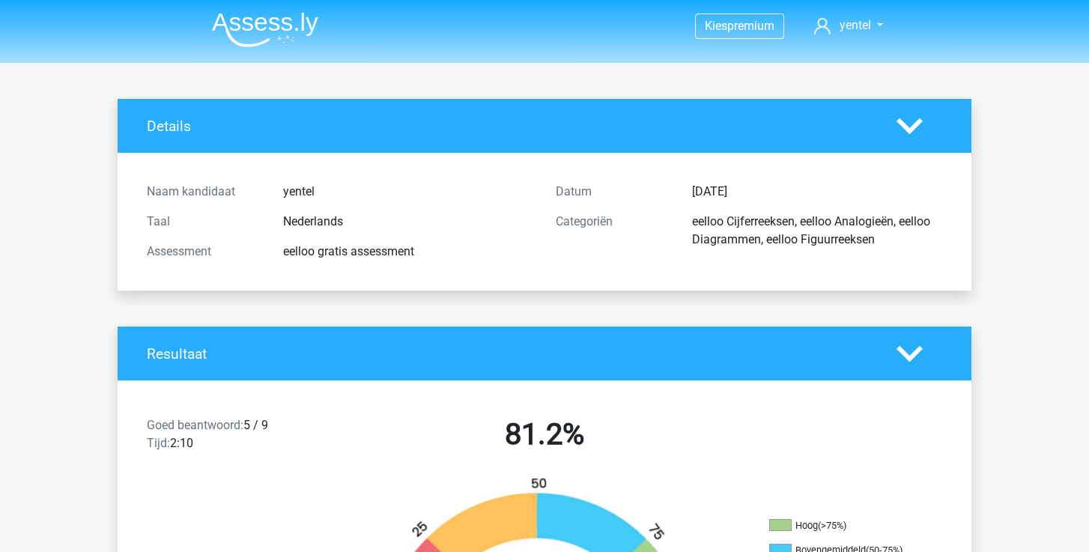
scroll to position [0, 0]
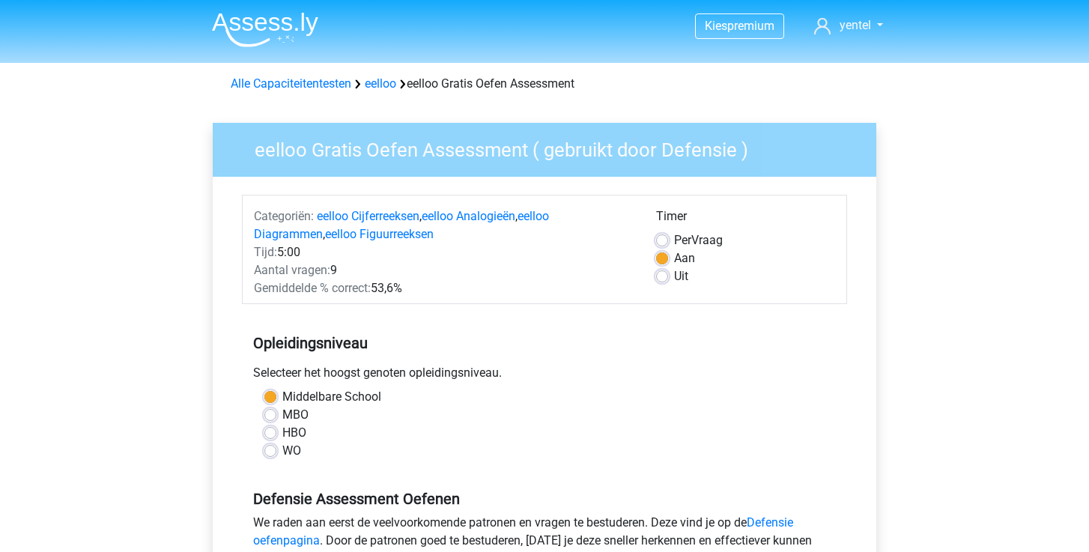
scroll to position [264, 0]
